Goal: Transaction & Acquisition: Purchase product/service

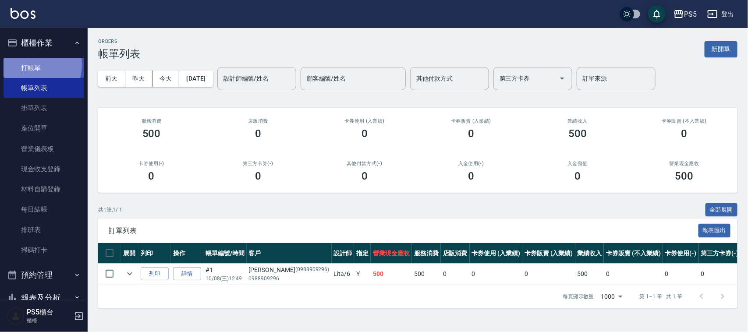
click at [31, 64] on link "打帳單" at bounding box center [44, 68] width 81 height 20
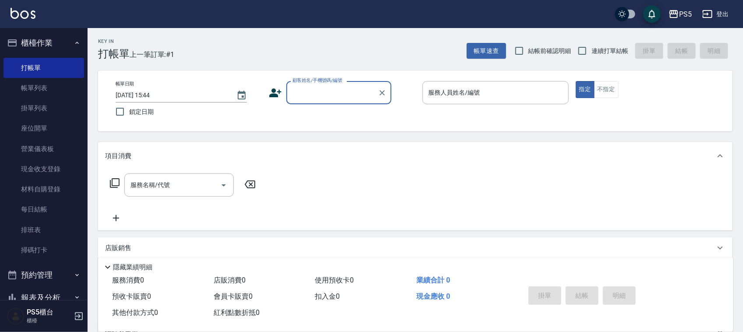
click at [304, 84] on div "顧客姓名/手機號碼/編號" at bounding box center [338, 92] width 105 height 23
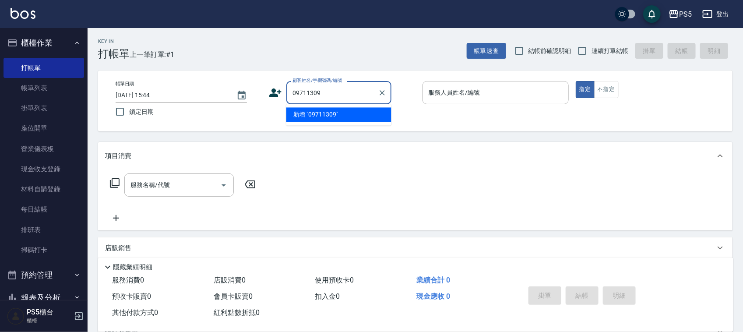
type input "09711309"
click at [274, 95] on icon at bounding box center [276, 92] width 12 height 9
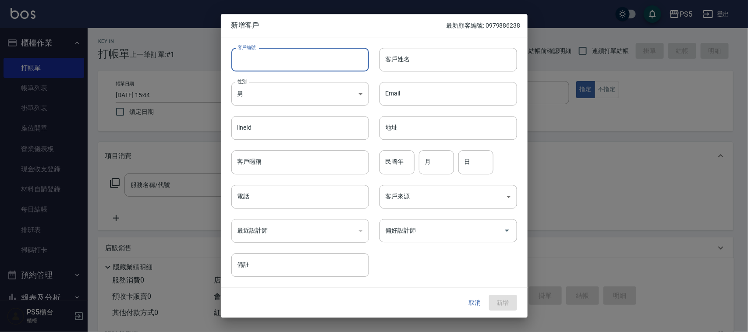
click at [292, 61] on input "客戶編號" at bounding box center [300, 60] width 138 height 24
type input "0971130902"
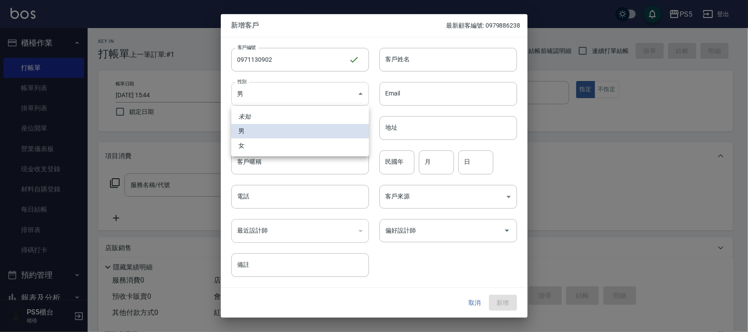
click at [261, 95] on body "PS5 登出 櫃檯作業 打帳單 帳單列表 掛單列表 座位開單 營業儀表板 現金收支登錄 材料自購登錄 每日結帳 排班表 掃碼打卡 預約管理 預約管理 單日預約…" at bounding box center [374, 213] width 748 height 426
click at [237, 150] on li "女" at bounding box center [300, 145] width 138 height 14
type input "[DEMOGRAPHIC_DATA]"
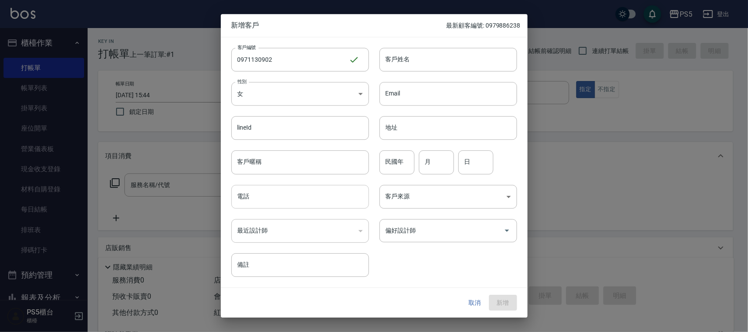
click at [247, 200] on input "電話" at bounding box center [300, 197] width 138 height 24
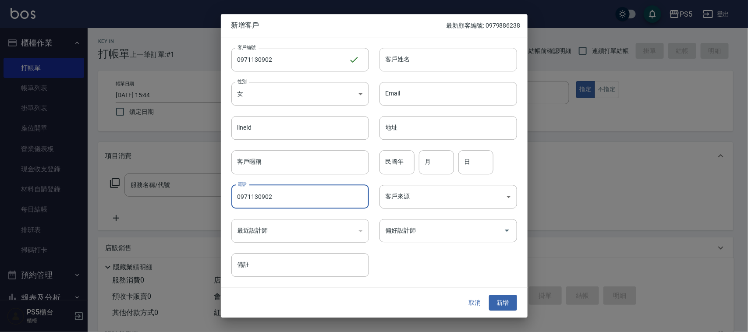
type input "0971130902"
click at [402, 59] on input "客戶姓名" at bounding box center [448, 60] width 138 height 24
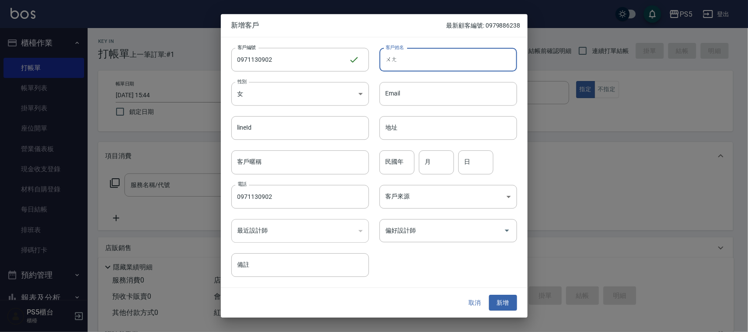
type input "往"
type input "[PERSON_NAME]"
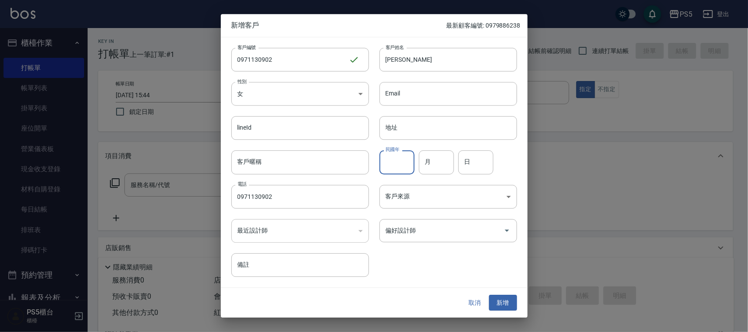
click at [402, 163] on input "民國年" at bounding box center [396, 163] width 35 height 24
type input "88"
type input "9"
type input "2"
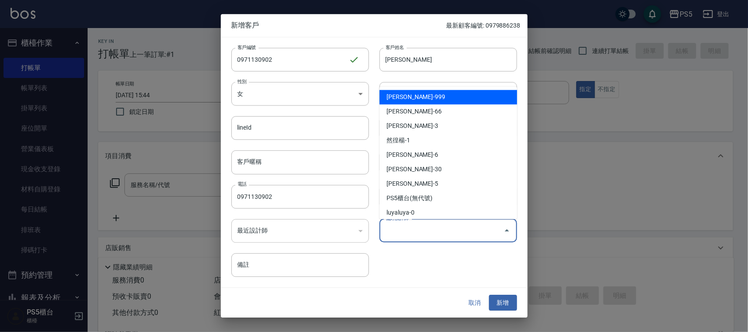
click at [428, 233] on input "偏好設計師" at bounding box center [441, 230] width 116 height 15
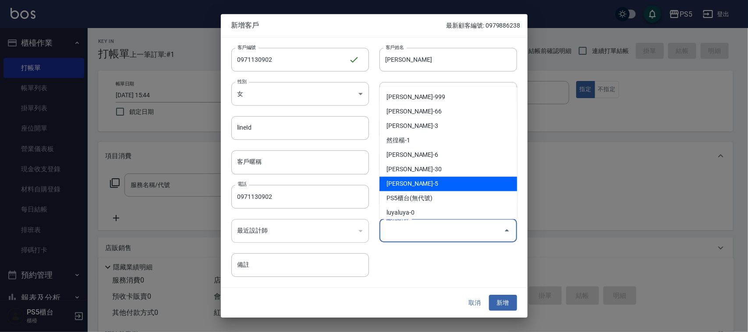
click at [426, 187] on li "[PERSON_NAME]-5" at bounding box center [448, 183] width 138 height 14
type input "[PERSON_NAME]"
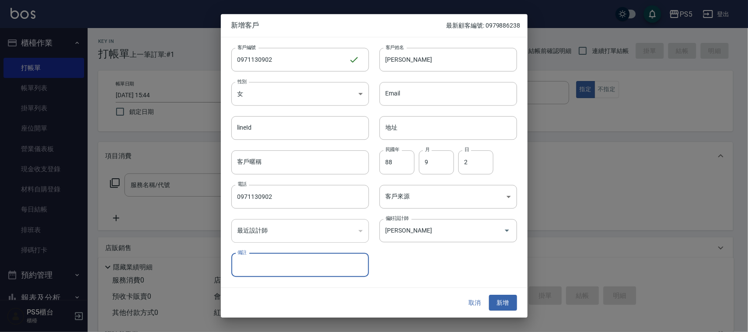
click at [495, 300] on button "新增" at bounding box center [503, 303] width 28 height 16
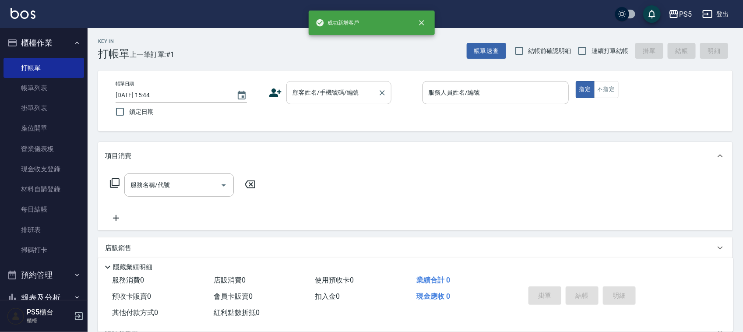
click at [303, 100] on input "顧客姓名/手機號碼/編號" at bounding box center [332, 92] width 84 height 15
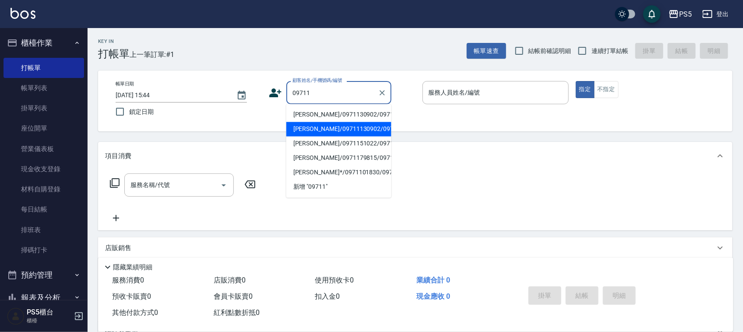
click at [315, 136] on li "[PERSON_NAME]/09711130902/09711130902" at bounding box center [338, 129] width 105 height 14
type input "[PERSON_NAME]/09711130902/09711130902"
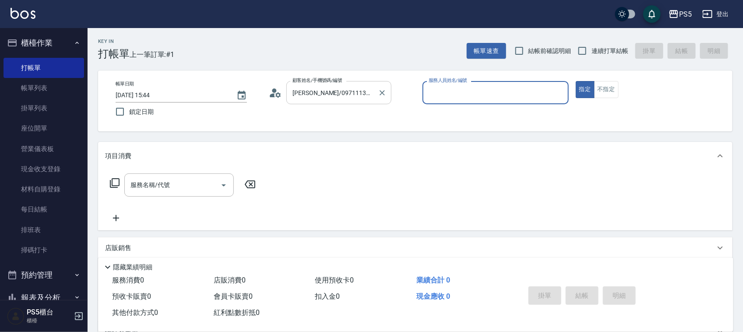
type input "[PERSON_NAME]-5"
click at [166, 190] on input "服務名稱/代號" at bounding box center [172, 184] width 88 height 15
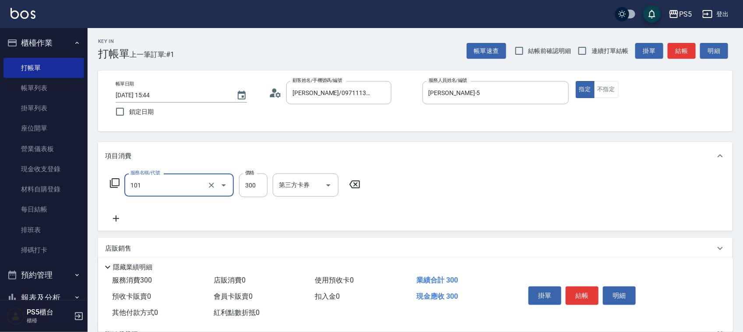
type input "洗髮(101)"
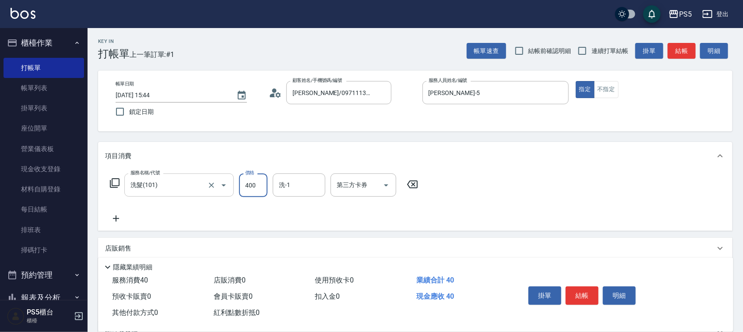
type input "400"
click at [572, 294] on button "結帳" at bounding box center [582, 295] width 33 height 18
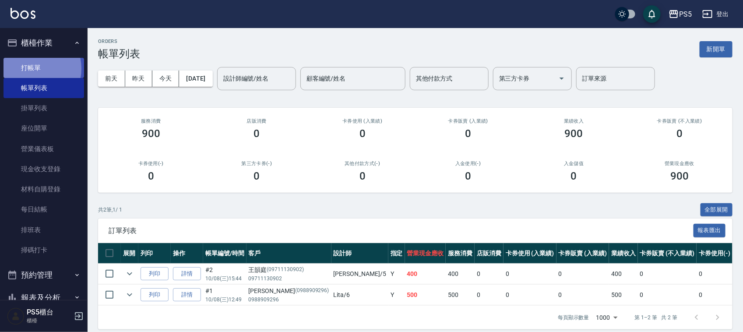
click at [34, 68] on link "打帳單" at bounding box center [44, 68] width 81 height 20
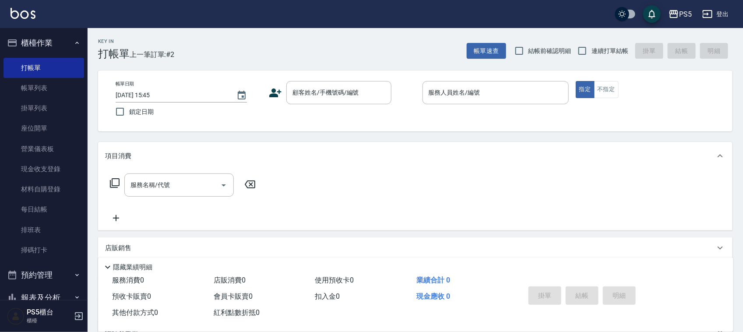
click at [274, 90] on icon at bounding box center [276, 92] width 12 height 9
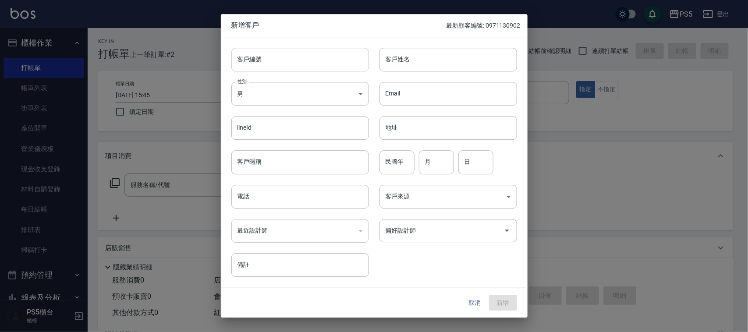
click at [255, 58] on input "客戶編號" at bounding box center [300, 60] width 138 height 24
type input "0986031029"
click at [242, 99] on body "PS5 登出 櫃檯作業 打帳單 帳單列表 掛單列表 座位開單 營業儀表板 現金收支登錄 材料自購登錄 每日結帳 排班表 掃碼打卡 預約管理 預約管理 單日預約…" at bounding box center [374, 213] width 748 height 426
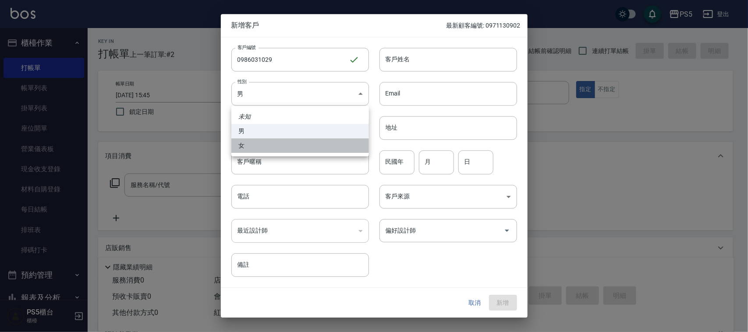
click at [250, 143] on li "女" at bounding box center [300, 145] width 138 height 14
type input "[DEMOGRAPHIC_DATA]"
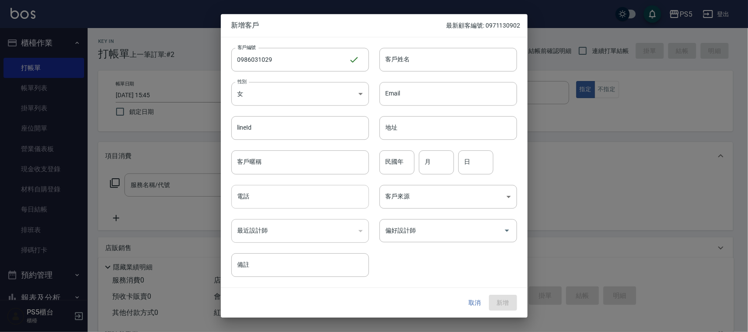
click at [253, 196] on input "電話" at bounding box center [300, 197] width 138 height 24
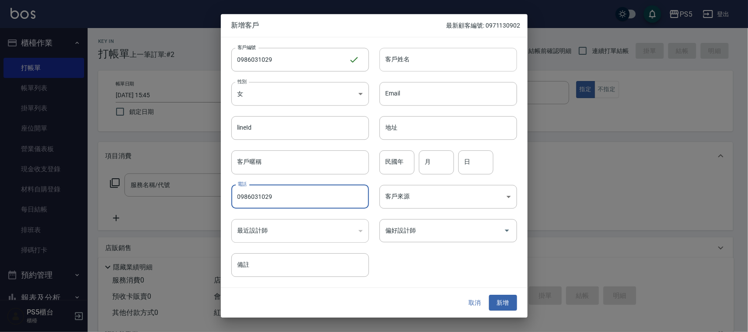
type input "0986031029"
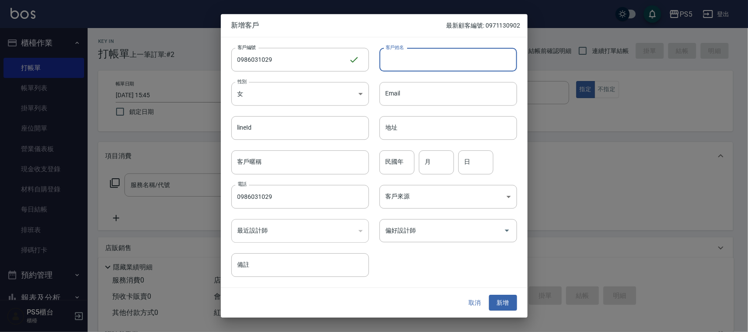
click at [395, 57] on input "客戶姓名" at bounding box center [448, 60] width 138 height 24
type input "蔡沛瑄"
click at [388, 166] on input "民國年" at bounding box center [396, 163] width 35 height 24
type input "76"
type input "1"
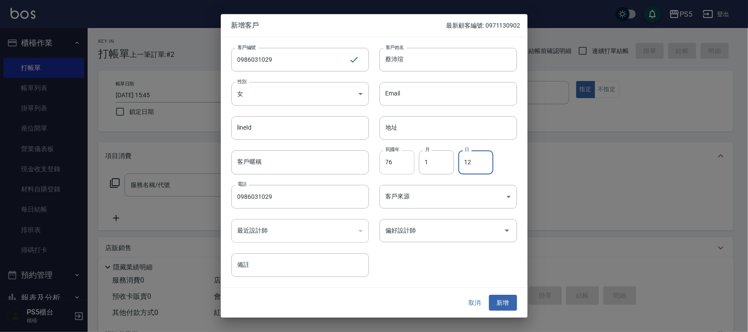
type input "12"
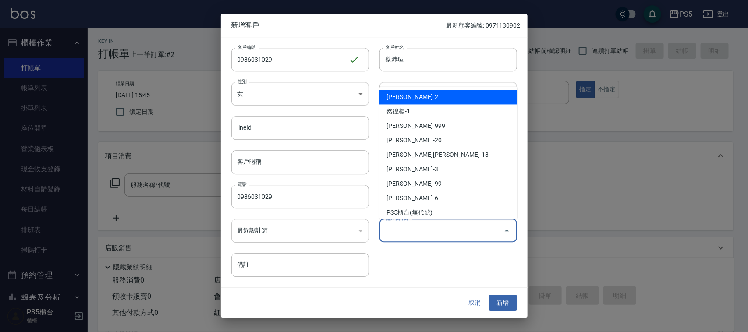
click at [441, 227] on input "偏好設計師" at bounding box center [441, 230] width 116 height 15
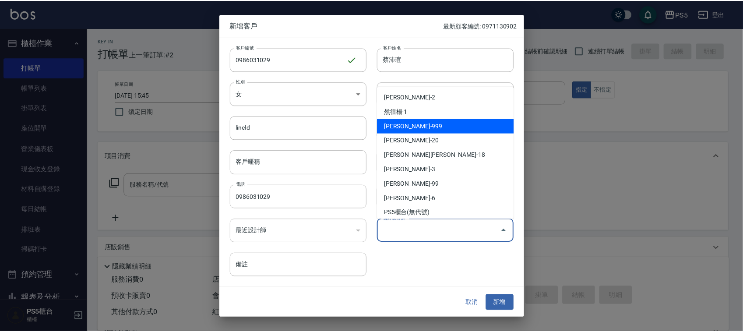
scroll to position [55, 0]
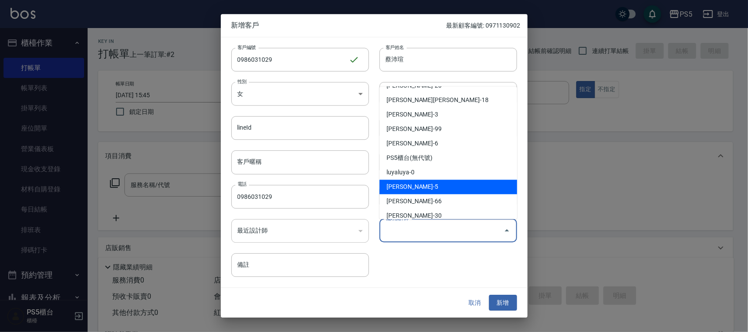
click at [411, 187] on li "[PERSON_NAME]-5" at bounding box center [448, 187] width 138 height 14
type input "[PERSON_NAME]"
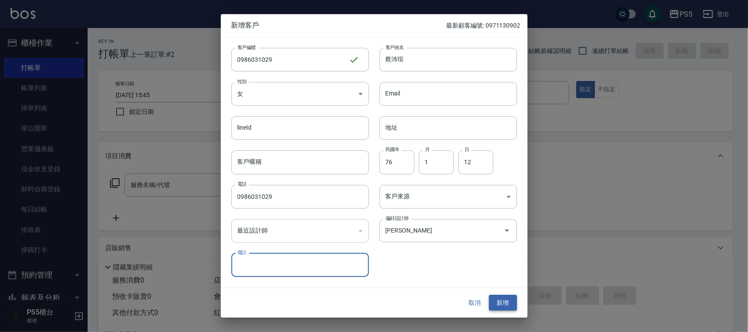
click at [506, 295] on button "新增" at bounding box center [503, 303] width 28 height 16
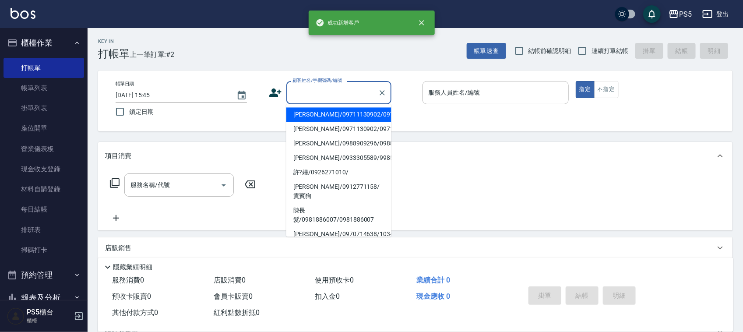
click at [296, 96] on input "顧客姓名/手機號碼/編號" at bounding box center [332, 92] width 84 height 15
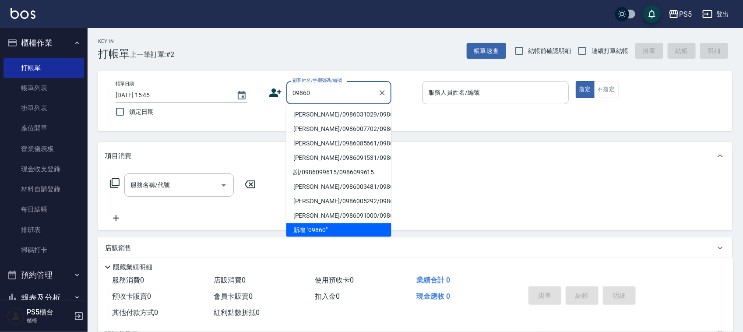
click at [298, 115] on li "[PERSON_NAME]/0986031029/0986031029" at bounding box center [338, 115] width 105 height 14
type input "[PERSON_NAME]/0986031029/0986031029"
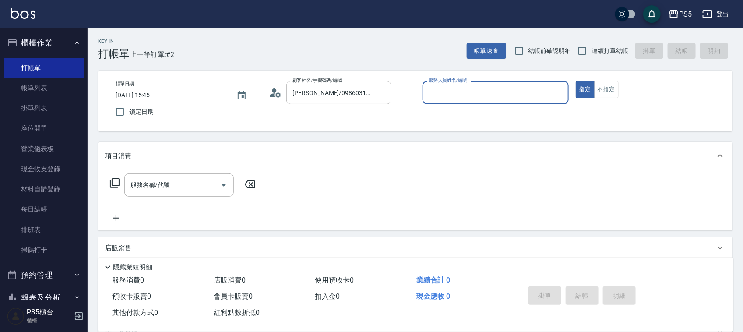
type input "[PERSON_NAME]-5"
click at [165, 180] on input "服務名稱/代號" at bounding box center [172, 184] width 88 height 15
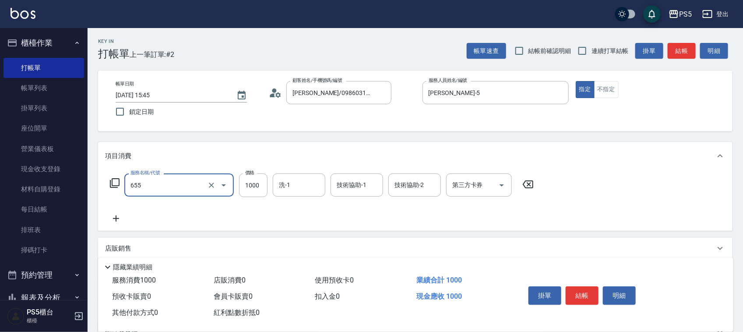
type input "拆接(655)"
type input "3000"
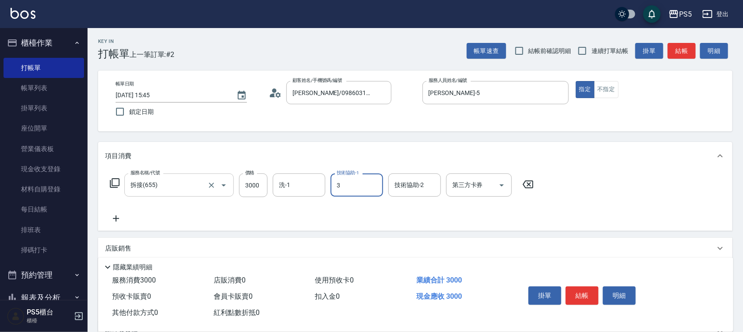
type input "ADA-3"
click at [119, 219] on icon at bounding box center [116, 218] width 22 height 11
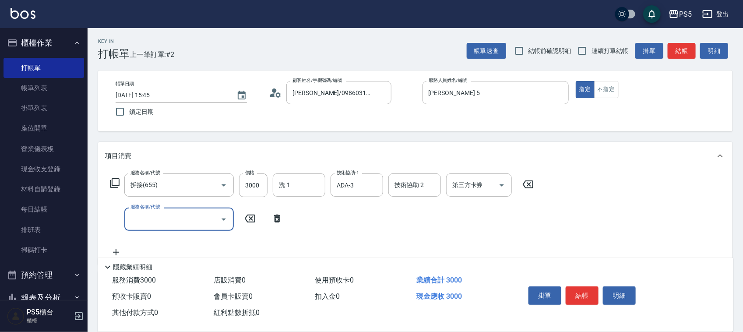
click at [155, 219] on input "服務名稱/代號" at bounding box center [172, 219] width 88 height 15
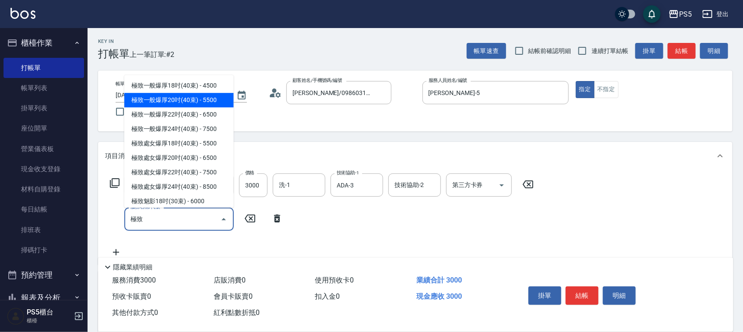
click at [170, 104] on span "極致一般爆厚20吋(40束) - 5500" at bounding box center [178, 100] width 109 height 14
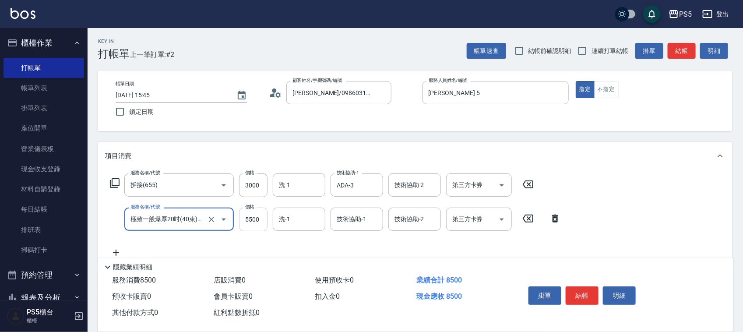
type input "極致一般爆厚20吋(40束)(G71)"
click at [259, 221] on input "5500" at bounding box center [253, 220] width 28 height 24
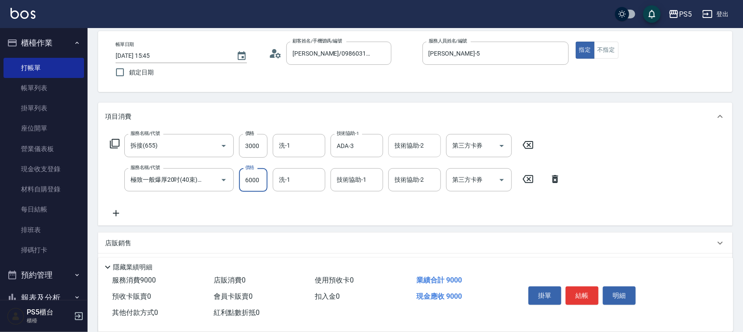
scroll to position [109, 0]
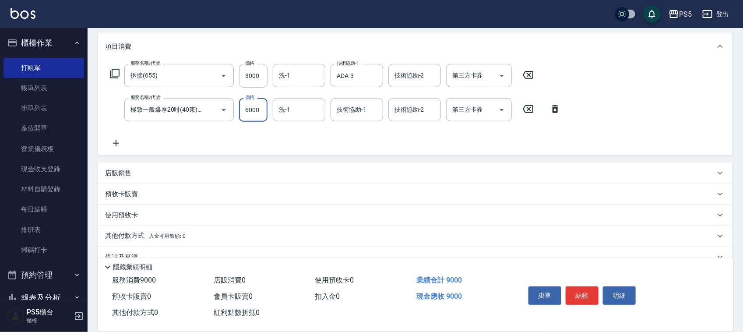
type input "6000"
click at [116, 232] on p "其他付款方式 入金可用餘額: 0" at bounding box center [145, 236] width 81 height 10
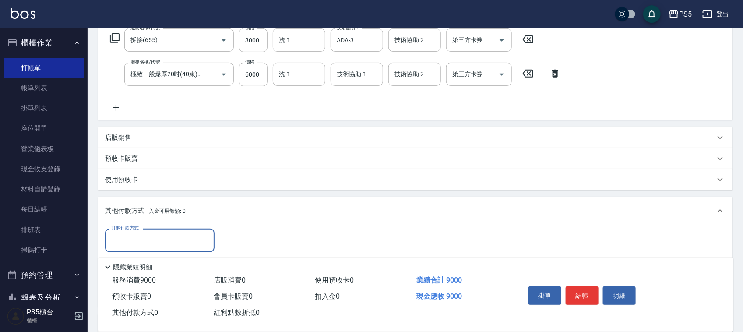
scroll to position [164, 0]
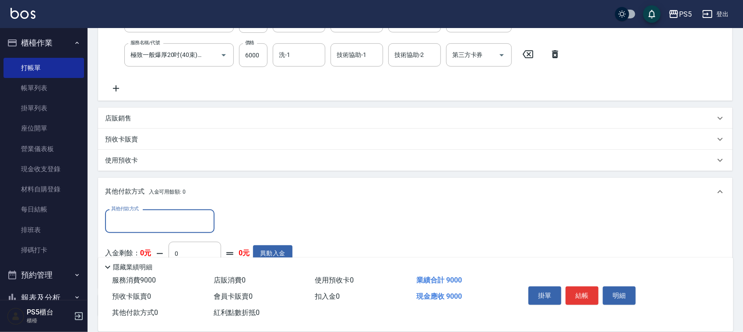
click at [149, 222] on input "其他付款方式" at bounding box center [160, 220] width 102 height 15
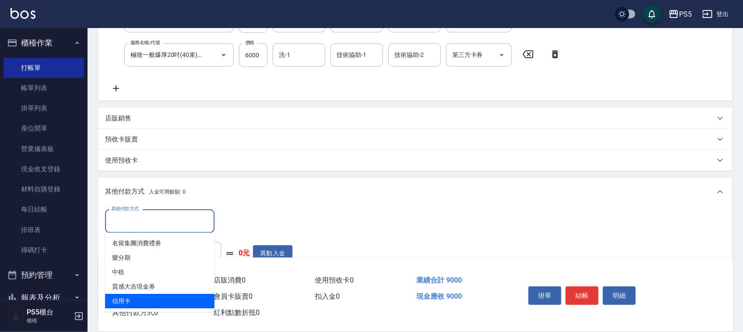
click at [120, 298] on span "信用卡" at bounding box center [159, 301] width 109 height 14
type input "信用卡"
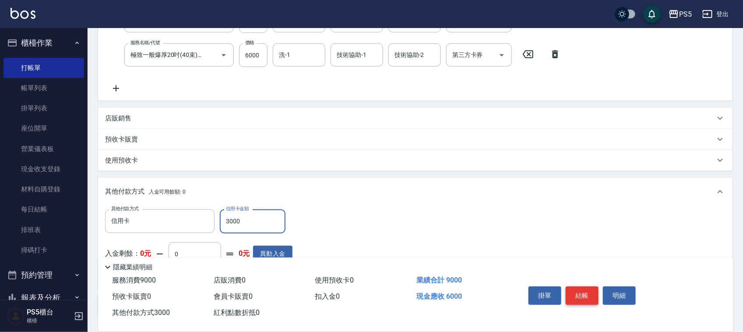
type input "3000"
click at [585, 290] on button "結帳" at bounding box center [582, 295] width 33 height 18
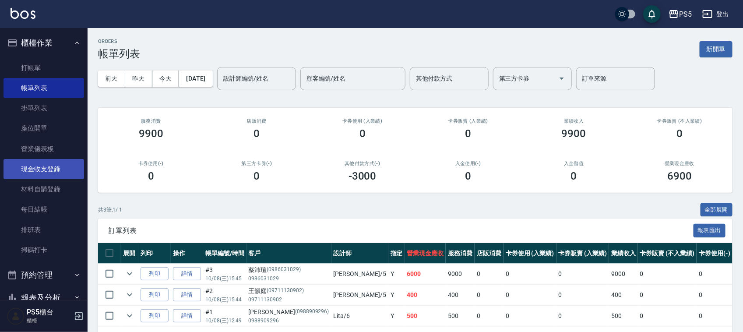
click at [39, 160] on link "現金收支登錄" at bounding box center [44, 169] width 81 height 20
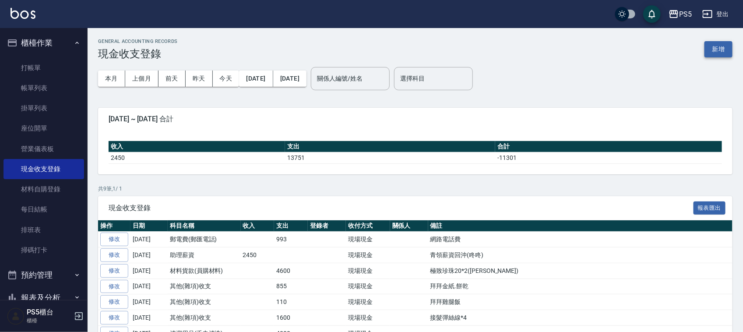
click at [729, 44] on button "新增" at bounding box center [719, 49] width 28 height 16
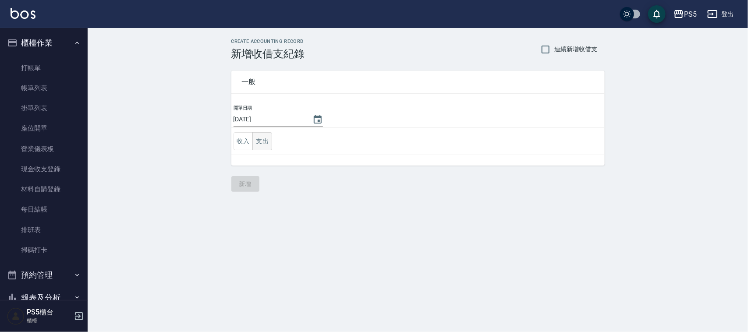
click at [269, 142] on button "支出" at bounding box center [262, 141] width 20 height 18
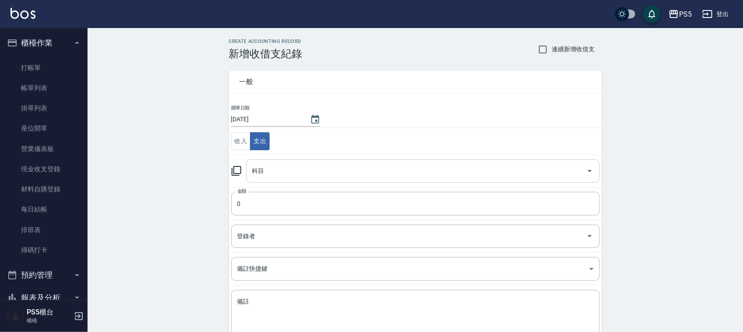
click at [287, 165] on input "科目" at bounding box center [416, 170] width 333 height 15
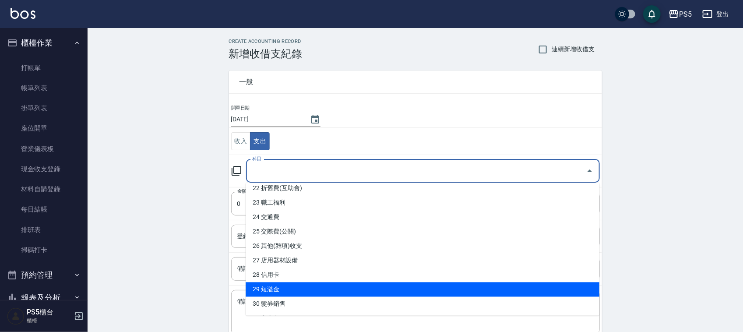
scroll to position [314, 0]
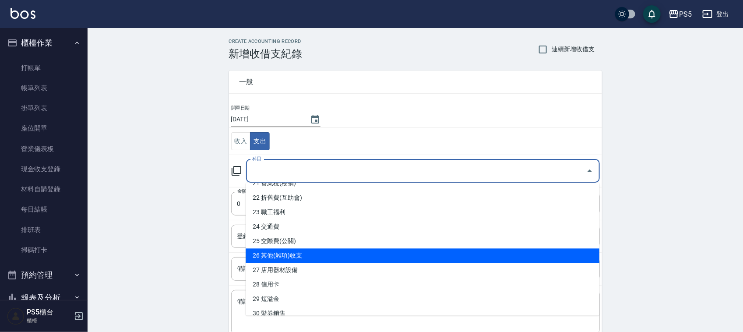
click at [298, 253] on li "26 其他(雜項)收支" at bounding box center [423, 256] width 354 height 14
type input "26 其他(雜項)收支"
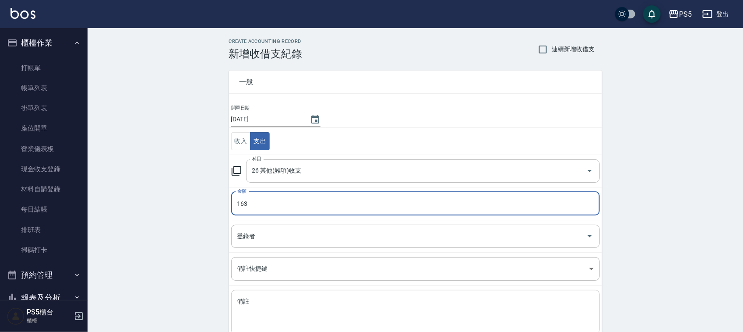
type input "163"
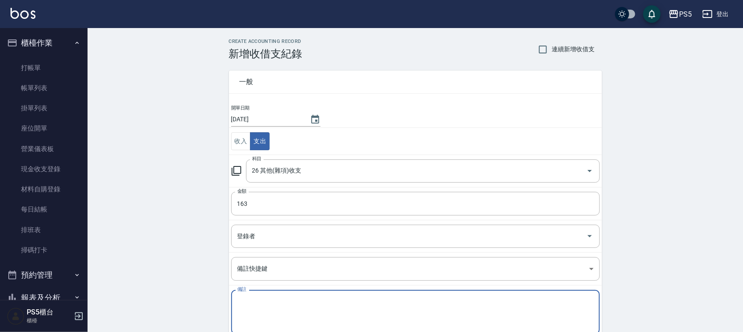
click at [242, 307] on textarea "備註" at bounding box center [415, 312] width 356 height 30
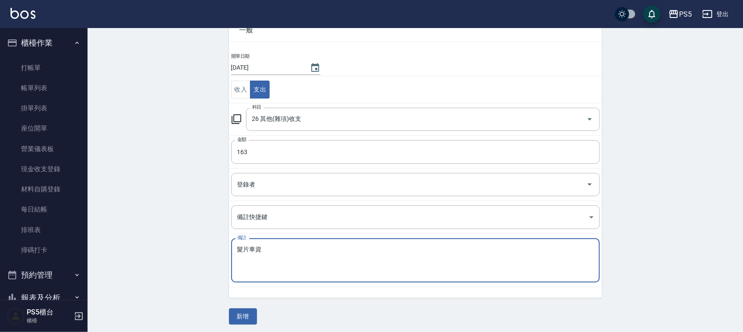
scroll to position [55, 0]
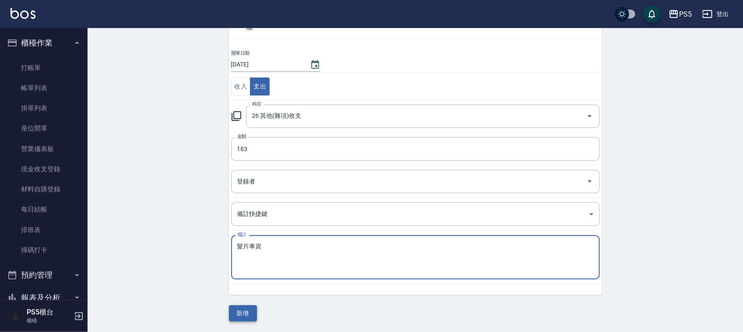
type textarea "髮片車資"
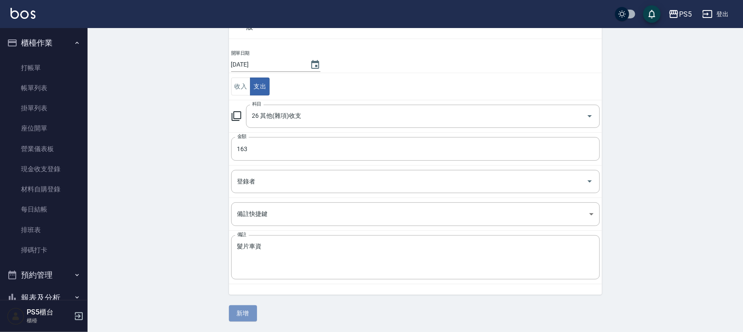
click at [239, 307] on button "新增" at bounding box center [243, 313] width 28 height 16
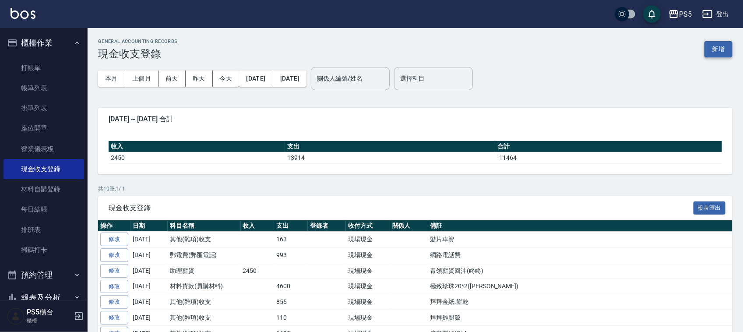
click at [720, 46] on button "新增" at bounding box center [719, 49] width 28 height 16
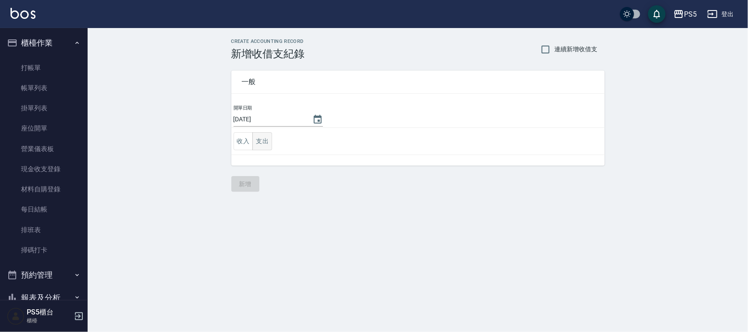
click at [268, 144] on button "支出" at bounding box center [262, 141] width 20 height 18
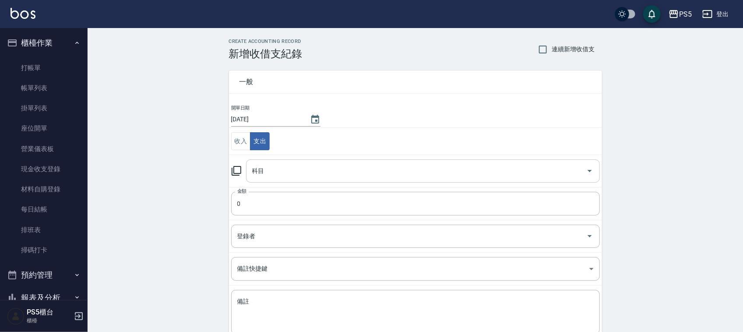
click at [276, 172] on input "科目" at bounding box center [416, 170] width 333 height 15
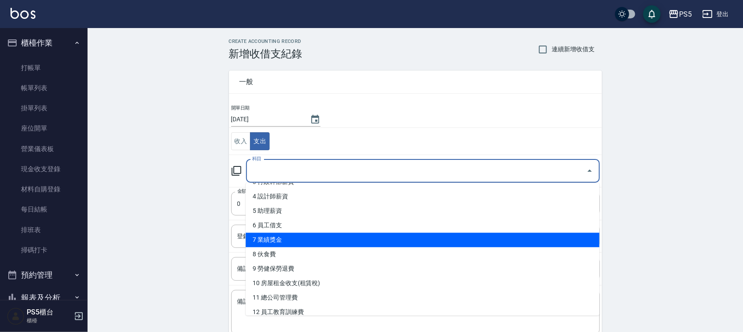
scroll to position [109, 0]
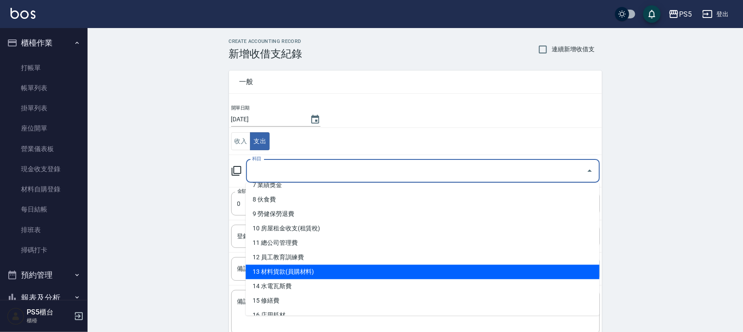
click at [304, 268] on li "13 材料貨款(員購材料)" at bounding box center [423, 272] width 354 height 14
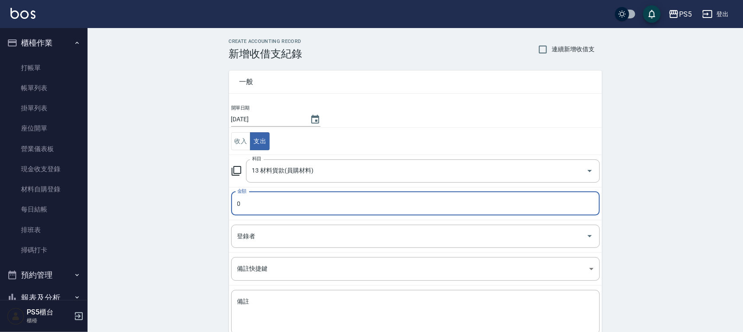
type input "13 材料貨款(員購材料)"
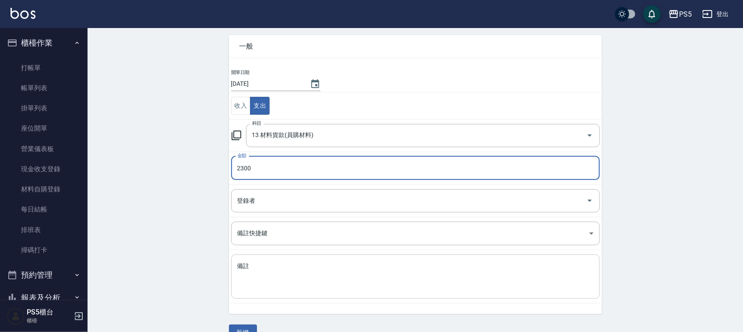
scroll to position [55, 0]
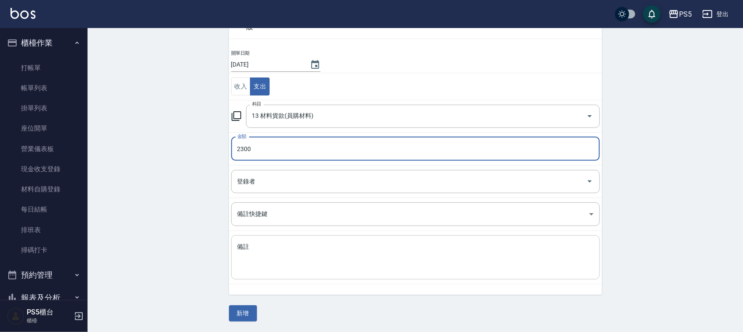
type input "2300"
click at [246, 253] on textarea "備註" at bounding box center [415, 258] width 356 height 30
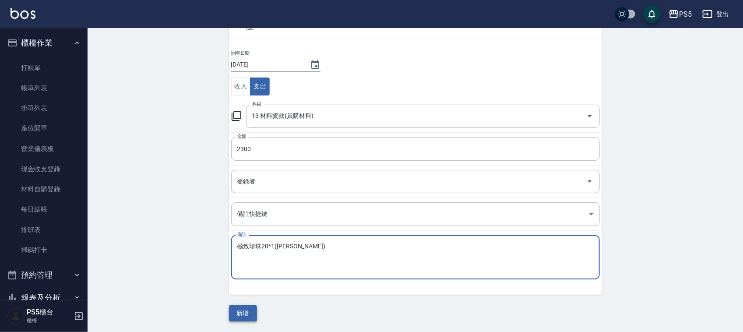
type textarea "極致珍珠20*1([PERSON_NAME])"
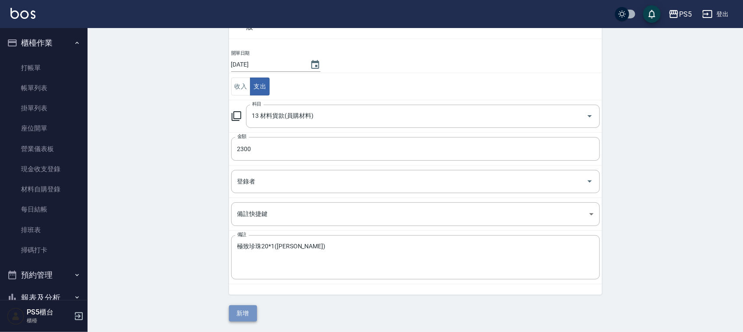
click at [252, 312] on button "新增" at bounding box center [243, 313] width 28 height 16
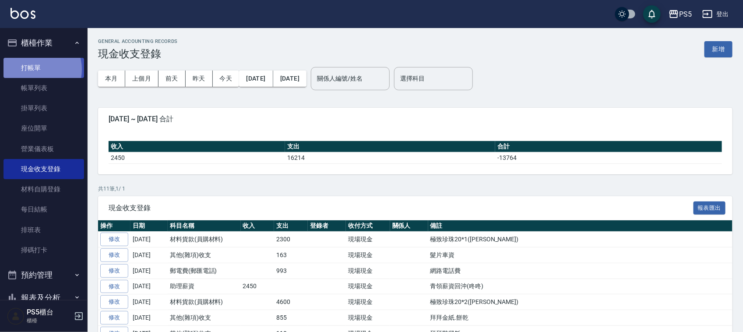
click at [33, 69] on link "打帳單" at bounding box center [44, 68] width 81 height 20
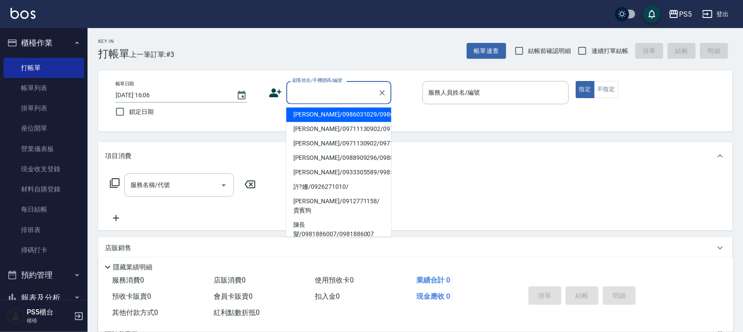
click at [303, 92] on input "顧客姓名/手機號碼/編號" at bounding box center [332, 92] width 84 height 15
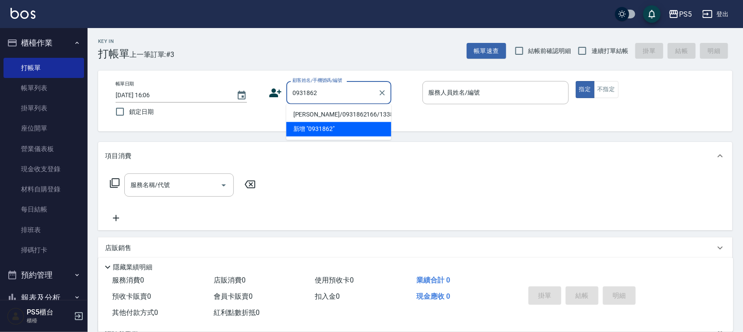
click at [314, 118] on li "[PERSON_NAME]/0931862166/13381" at bounding box center [338, 115] width 105 height 14
type input "[PERSON_NAME]/0931862166/13381"
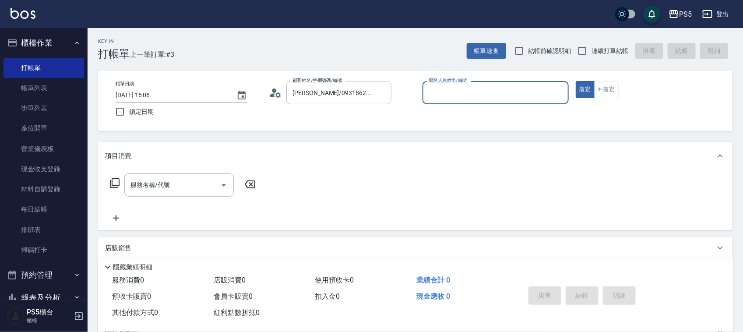
type input "[PERSON_NAME]-5"
click at [187, 187] on input "服務名稱/代號" at bounding box center [172, 184] width 88 height 15
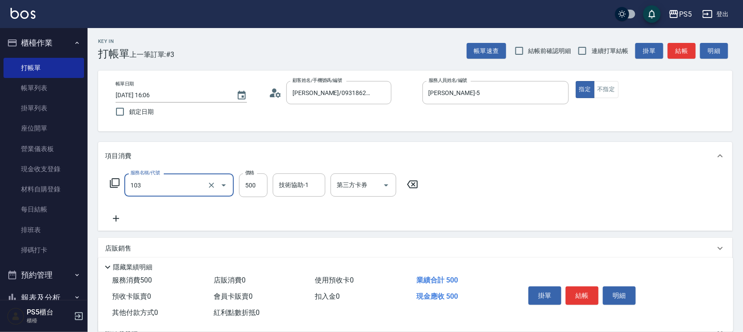
type input "B級洗剪500(103)"
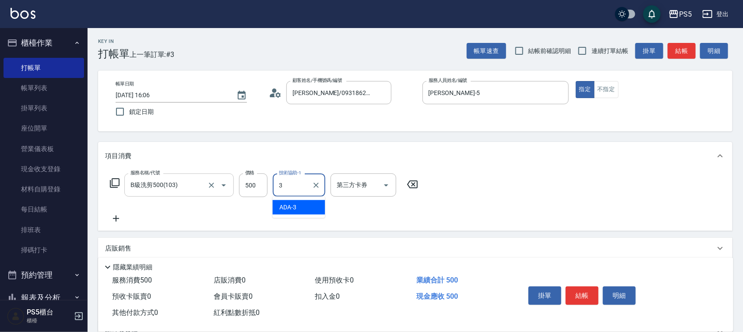
type input "ADA-3"
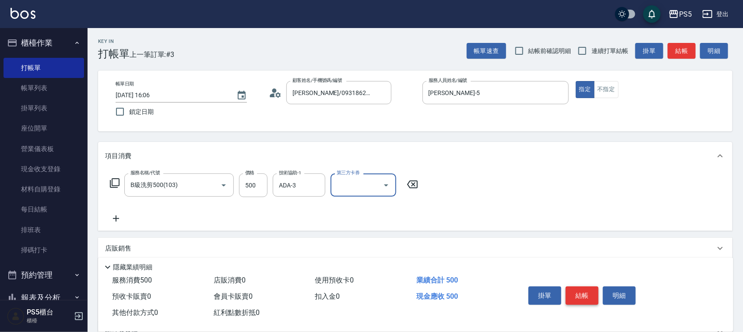
click at [585, 290] on button "結帳" at bounding box center [582, 295] width 33 height 18
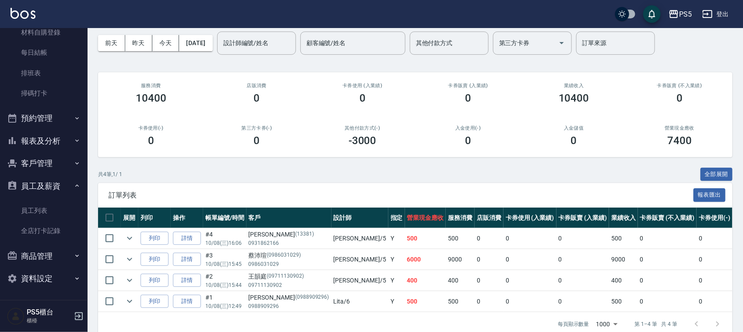
scroll to position [55, 0]
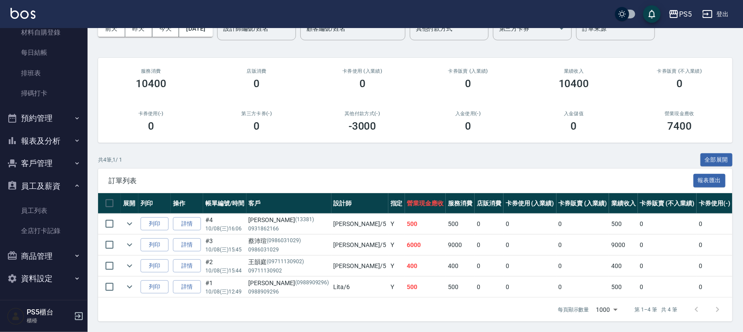
click at [37, 140] on button "報表及分析" at bounding box center [44, 141] width 81 height 23
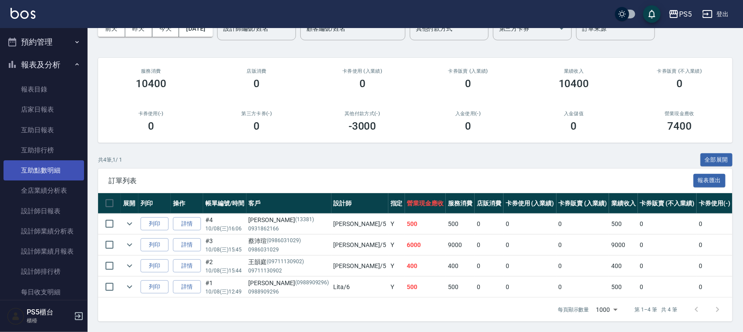
scroll to position [266, 0]
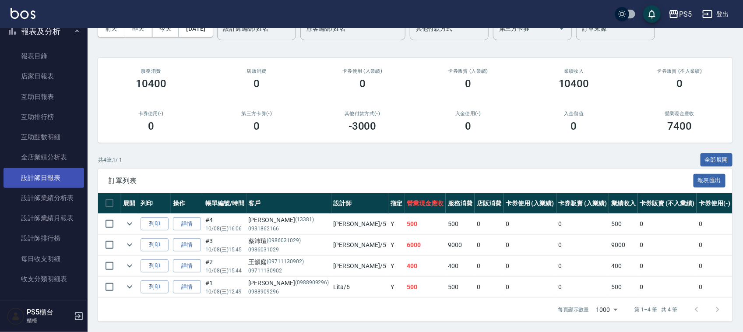
click at [39, 176] on link "設計師日報表" at bounding box center [44, 178] width 81 height 20
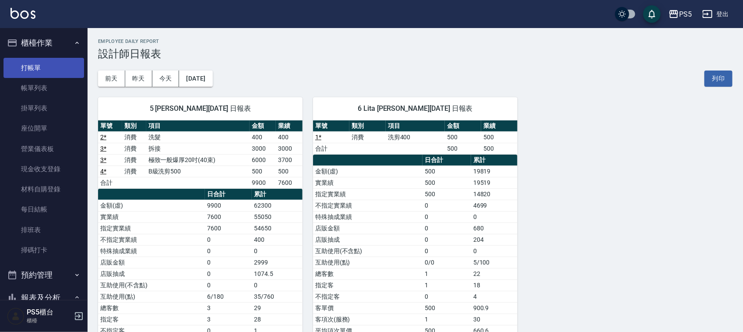
drag, startPoint x: 33, startPoint y: 69, endPoint x: 40, endPoint y: 67, distance: 7.5
click at [33, 69] on link "打帳單" at bounding box center [44, 68] width 81 height 20
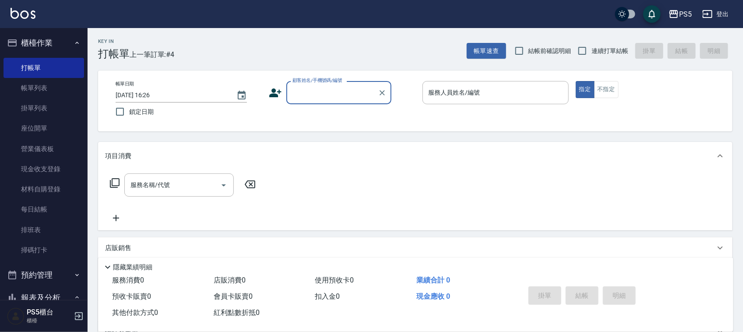
click at [315, 93] on input "顧客姓名/手機號碼/編號" at bounding box center [332, 92] width 84 height 15
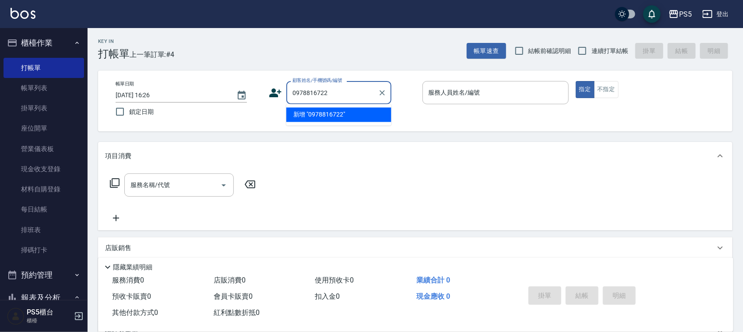
type input "0978816722"
click at [276, 94] on icon at bounding box center [276, 92] width 12 height 9
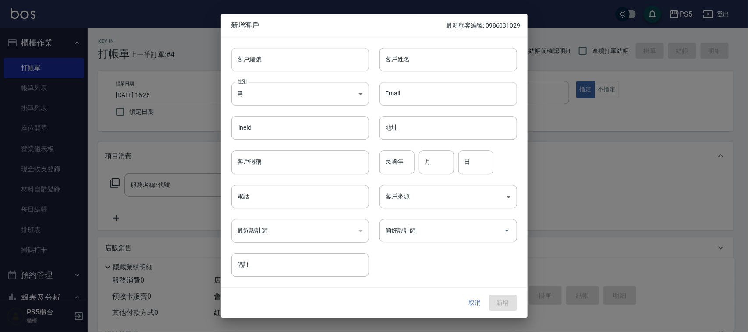
click at [276, 55] on input "客戶編號" at bounding box center [300, 60] width 138 height 24
type input "0978816722"
click at [250, 95] on body "PS5 登出 櫃檯作業 打帳單 帳單列表 掛單列表 座位開單 營業儀表板 現金收支登錄 材料自購登錄 每日結帳 排班表 掃碼打卡 預約管理 預約管理 單日預約…" at bounding box center [374, 213] width 748 height 426
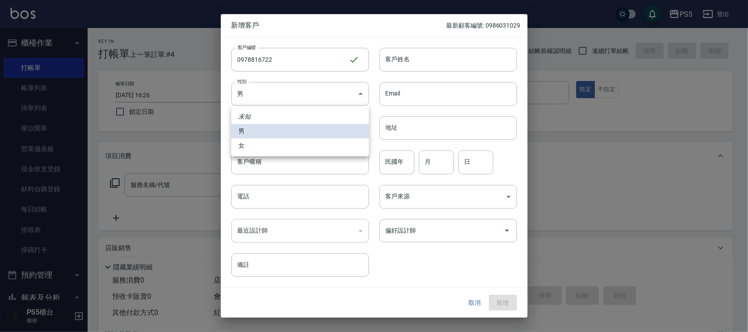
click at [243, 143] on li "女" at bounding box center [300, 145] width 138 height 14
type input "[DEMOGRAPHIC_DATA]"
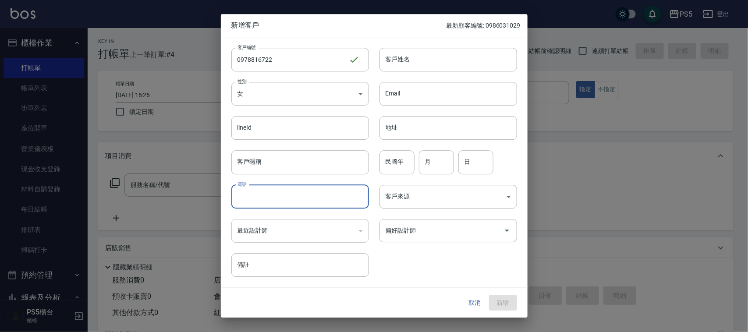
click at [266, 198] on input "電話" at bounding box center [300, 197] width 138 height 24
type input "0978816722"
click at [435, 61] on input "客戶姓名" at bounding box center [448, 60] width 138 height 24
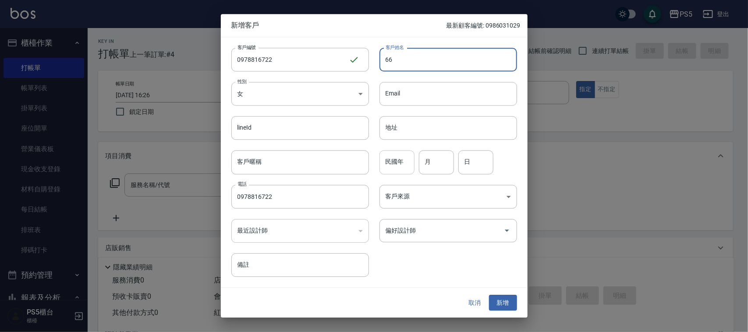
type input "66"
click at [392, 166] on input "民國年" at bounding box center [396, 163] width 35 height 24
type input "83"
type input "7"
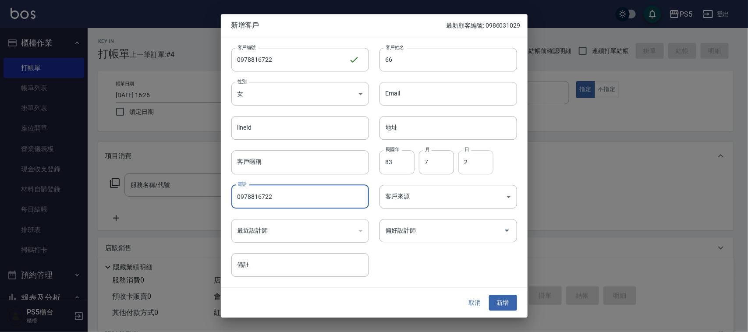
click at [472, 159] on input "2" at bounding box center [475, 163] width 35 height 24
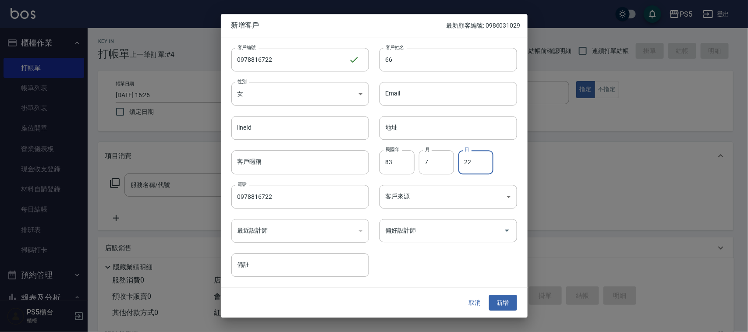
type input "22"
click at [501, 302] on button "新增" at bounding box center [503, 303] width 28 height 16
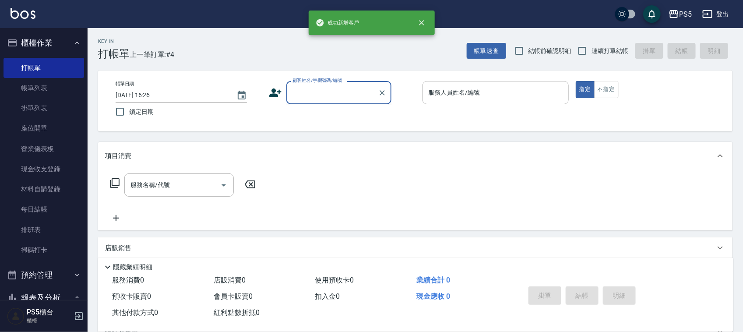
click at [315, 93] on input "顧客姓名/手機號碼/編號" at bounding box center [332, 92] width 84 height 15
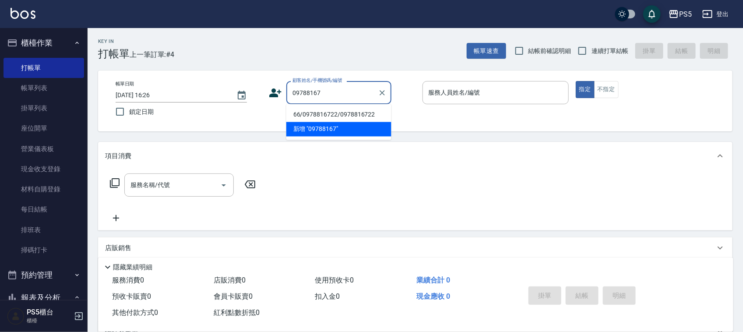
click at [318, 112] on li "66/0978816722/0978816722" at bounding box center [338, 115] width 105 height 14
type input "66/0978816722/0978816722"
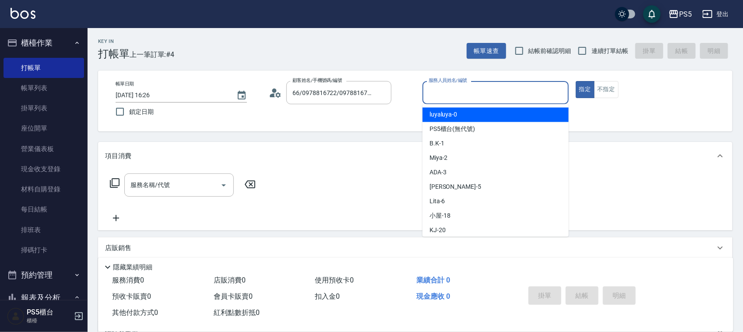
click at [499, 86] on input "服務人員姓名/編號" at bounding box center [496, 92] width 138 height 15
type input "ADA-3"
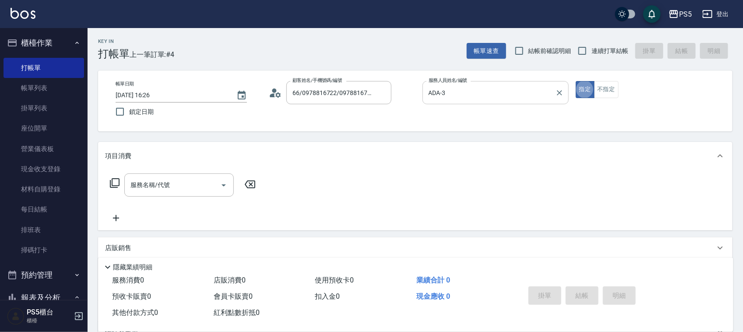
type button "true"
click at [607, 86] on button "不指定" at bounding box center [606, 89] width 25 height 17
click at [189, 187] on input "服務名稱/代號" at bounding box center [172, 184] width 88 height 15
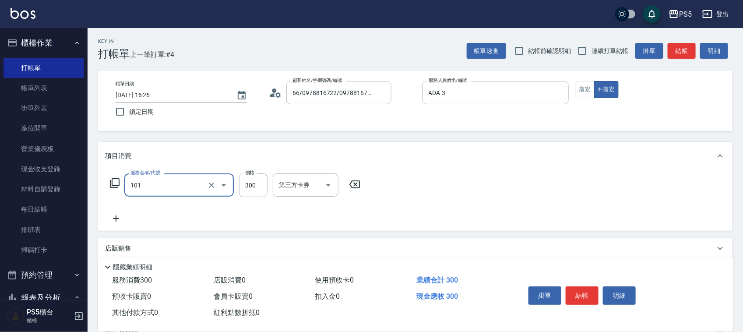
type input "洗髮(101)"
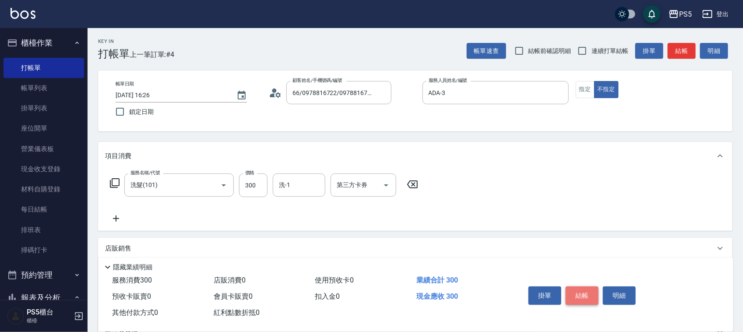
click at [592, 291] on button "結帳" at bounding box center [582, 295] width 33 height 18
